Goal: Task Accomplishment & Management: Manage account settings

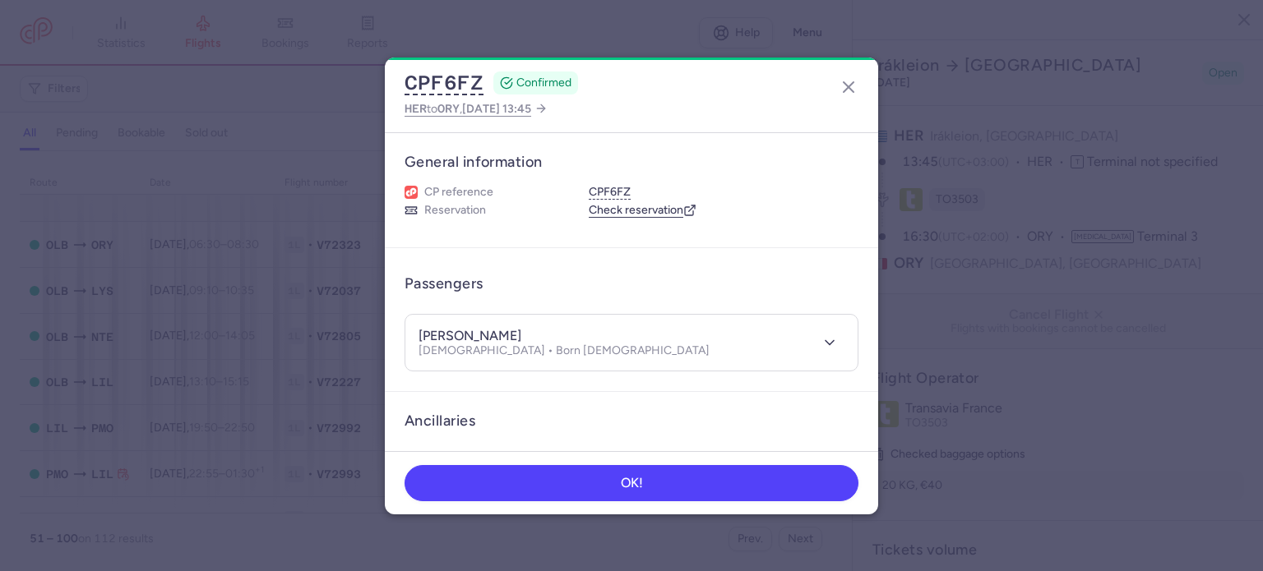
select select "days"
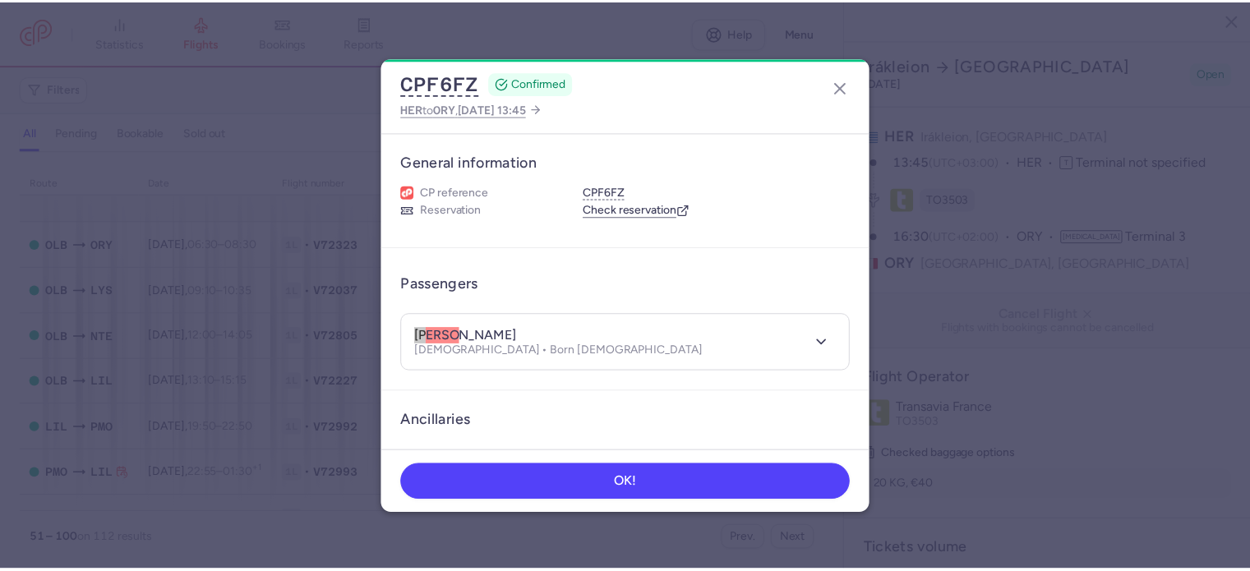
scroll to position [164, 0]
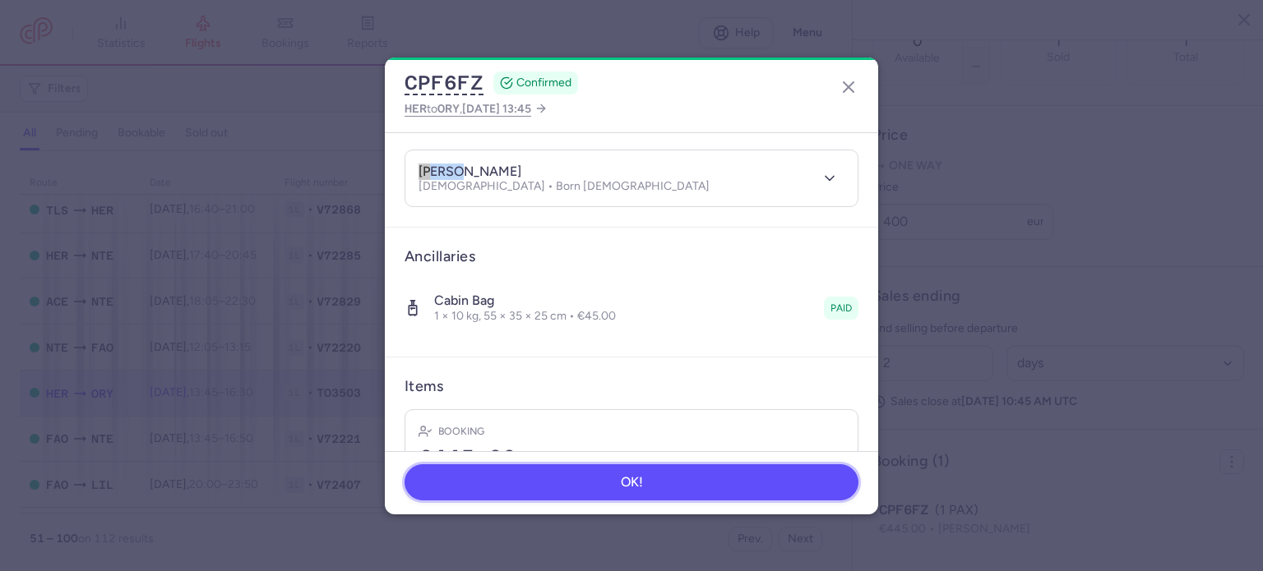
click at [513, 475] on button "OK!" at bounding box center [631, 482] width 454 height 36
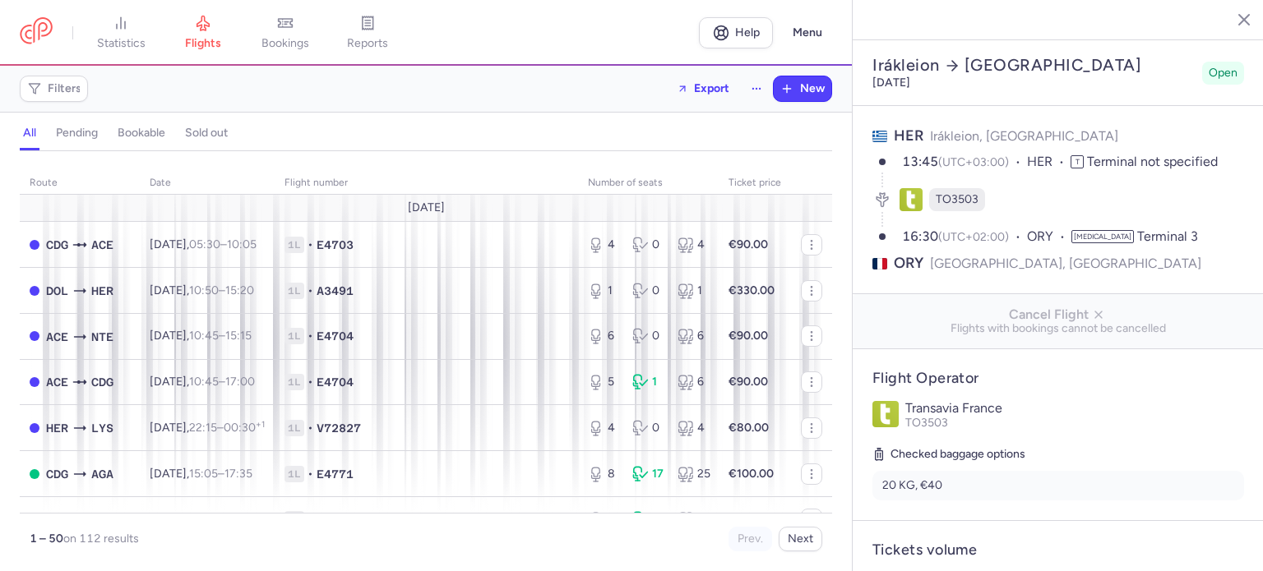
select select "days"
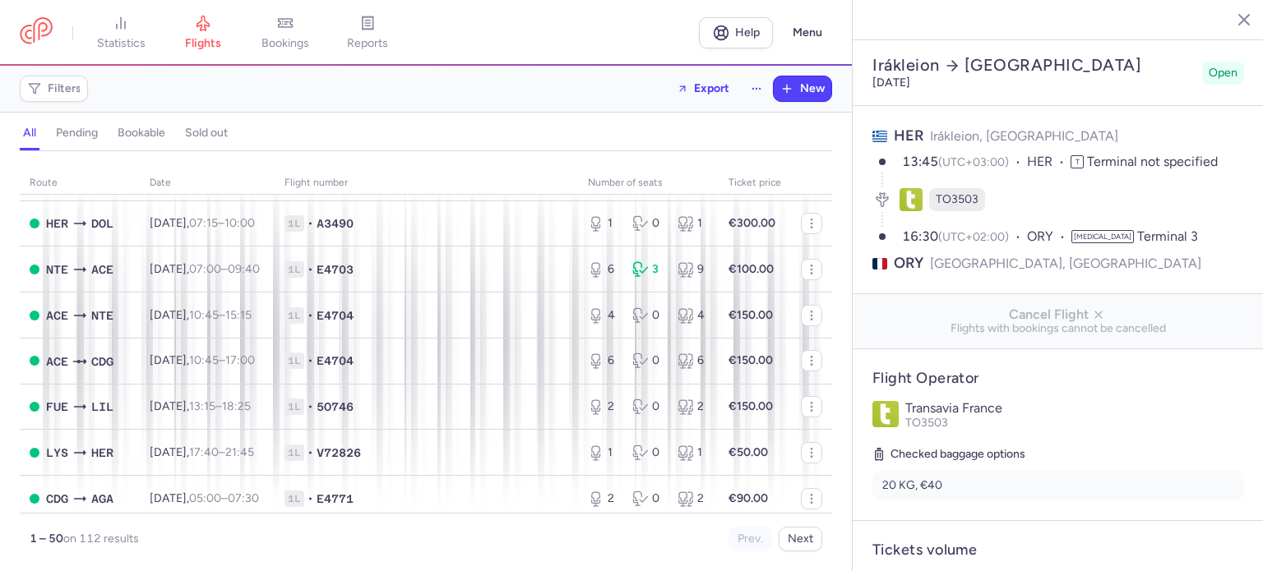
scroll to position [2052, 0]
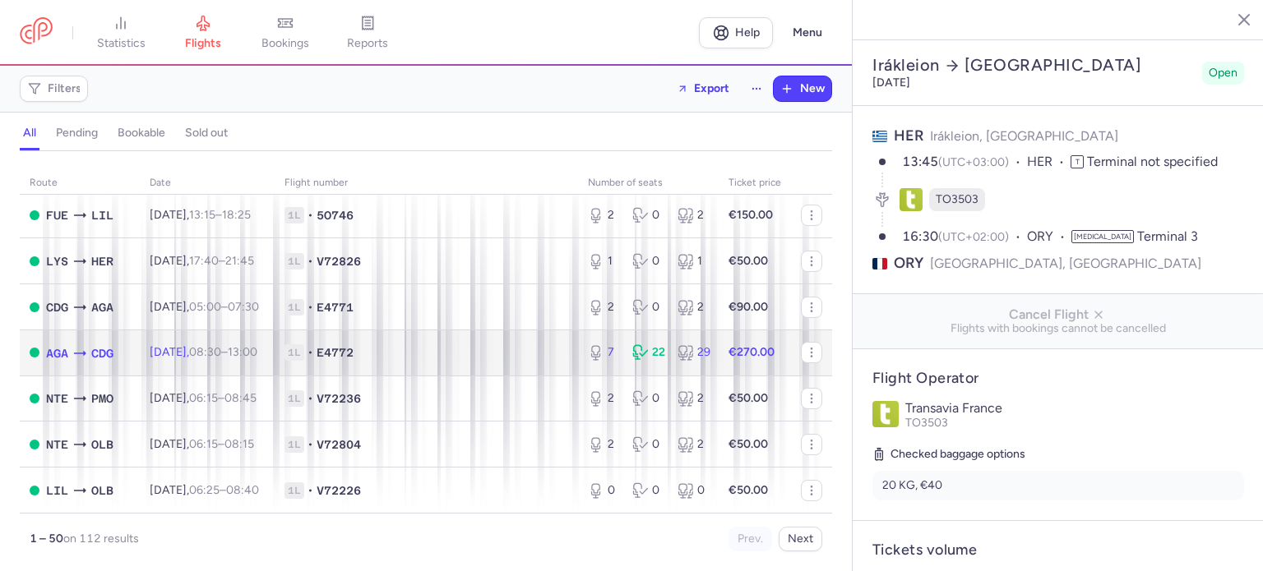
click at [494, 340] on td "1L • E4772" at bounding box center [426, 353] width 303 height 46
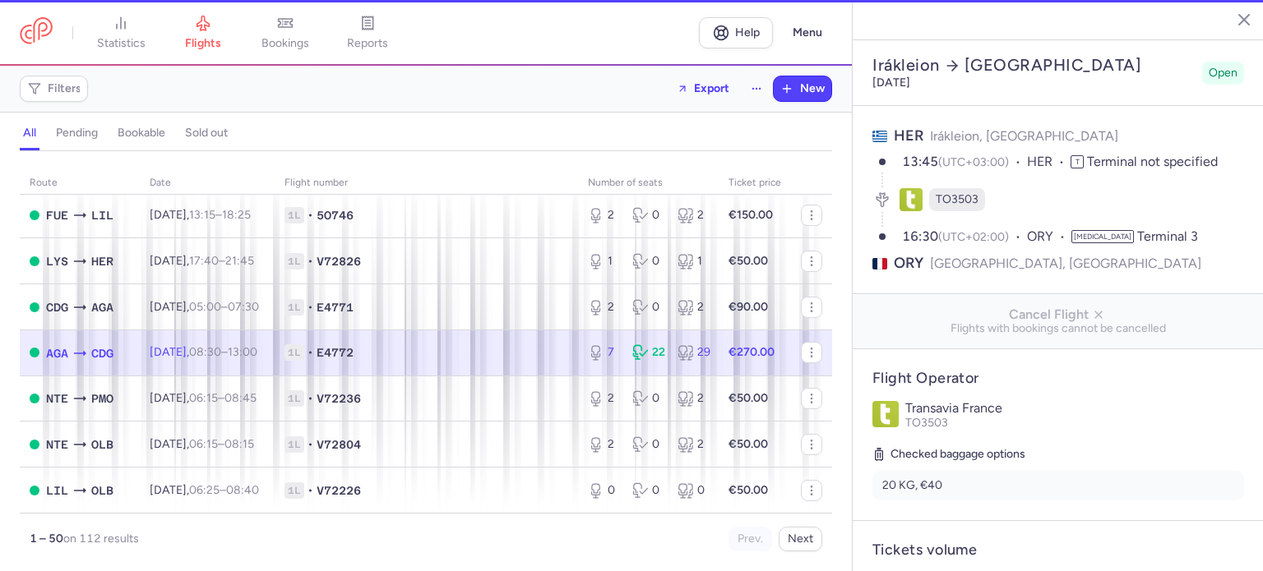
type input "7"
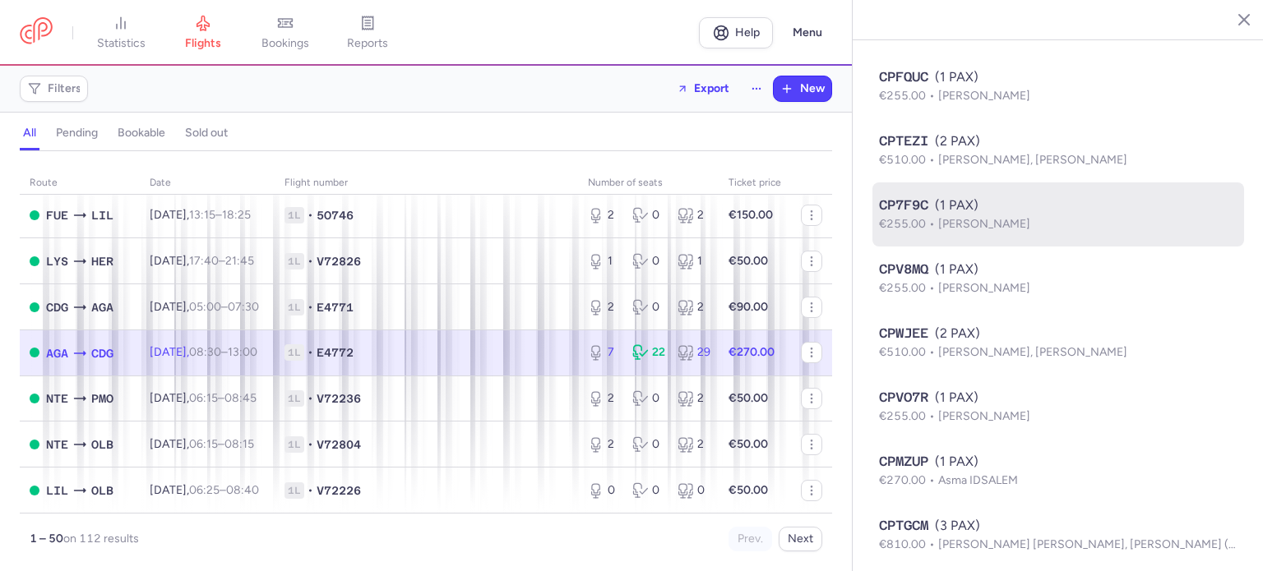
scroll to position [1566, 0]
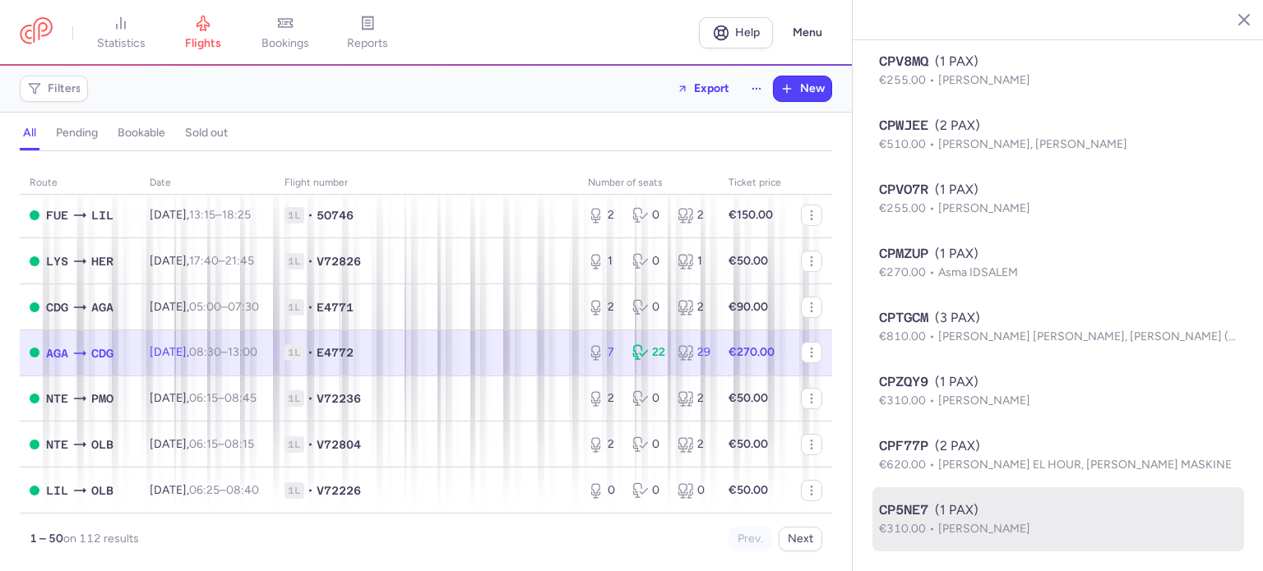
click at [940, 507] on div "CP5NE7 (1 PAX)" at bounding box center [1058, 511] width 358 height 20
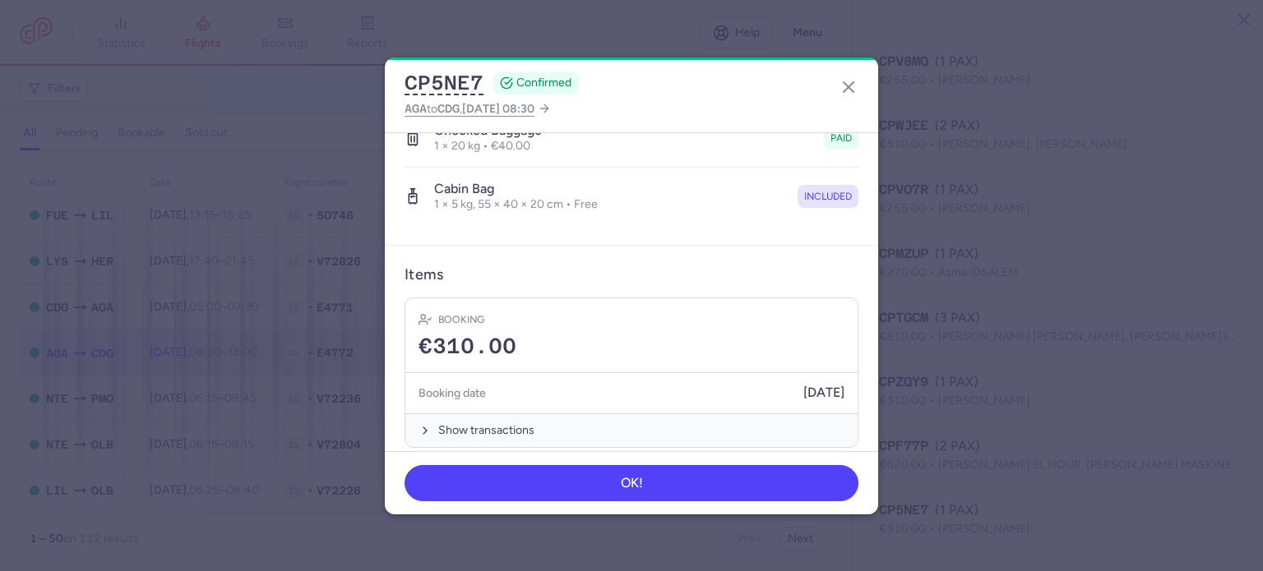
scroll to position [348, 0]
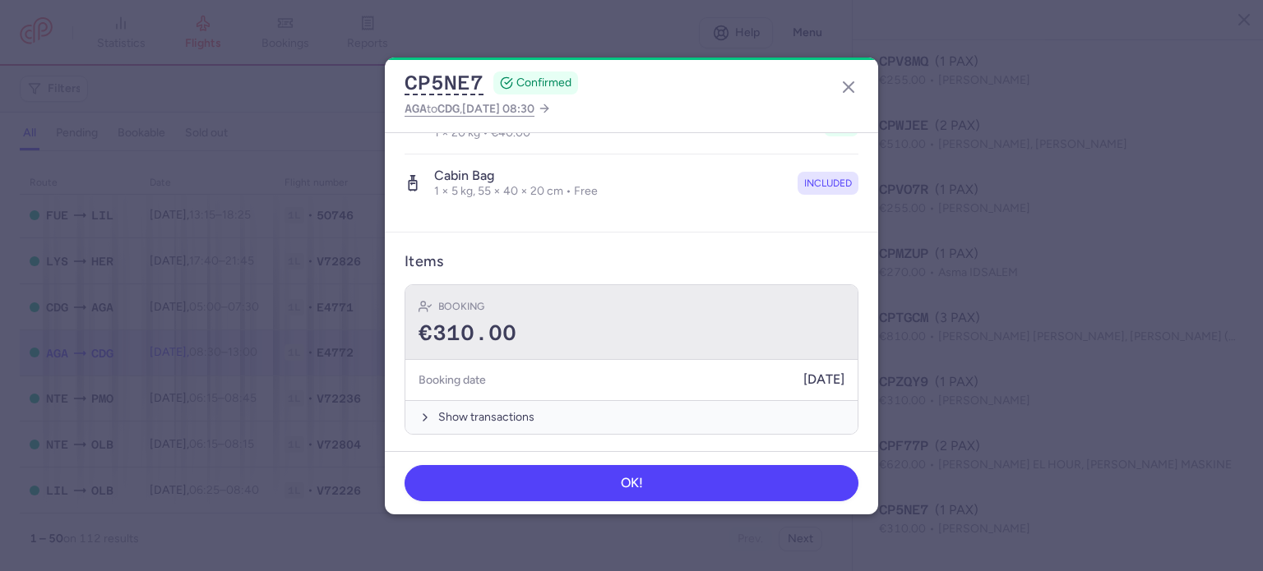
click at [589, 331] on div "€310.00" at bounding box center [631, 333] width 426 height 25
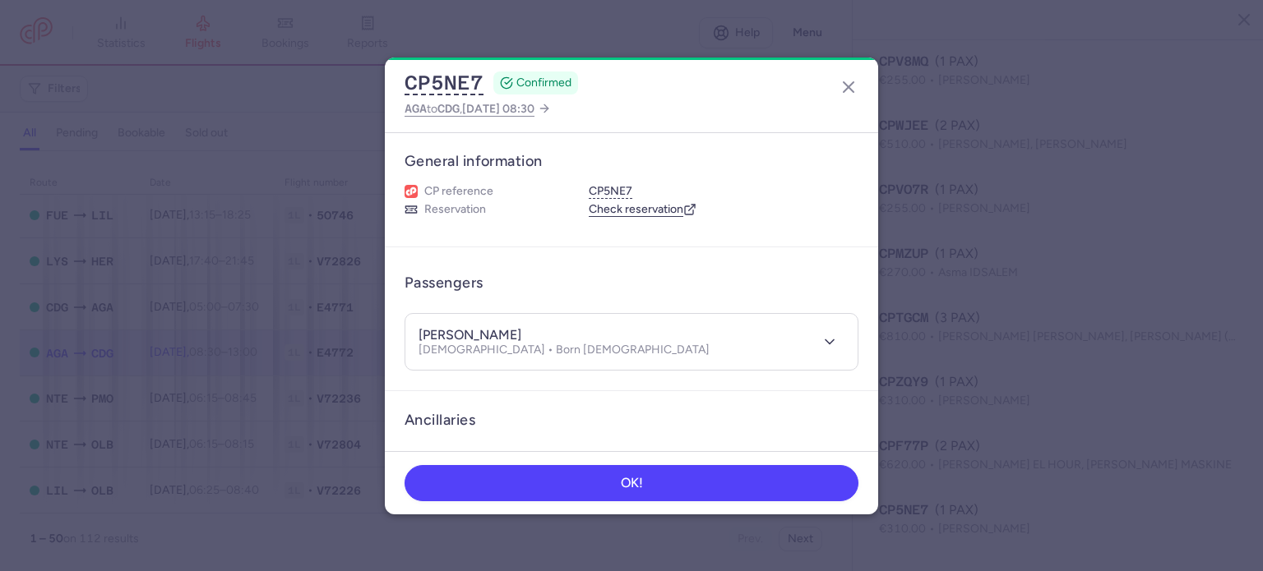
scroll to position [0, 0]
drag, startPoint x: 464, startPoint y: 330, endPoint x: 540, endPoint y: 326, distance: 76.6
click at [540, 328] on div "sabrilla BENKRIZI" at bounding box center [563, 336] width 291 height 17
copy h4 "BENKRIZI"
